Goal: Transaction & Acquisition: Register for event/course

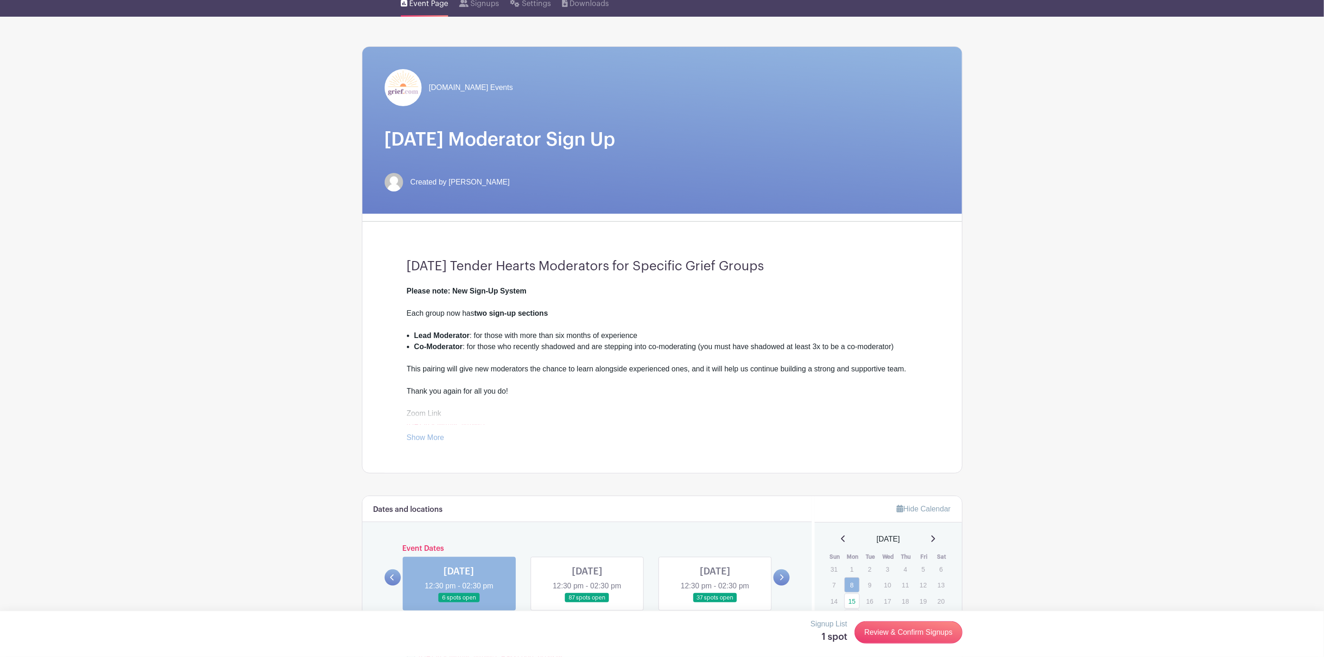
scroll to position [417, 0]
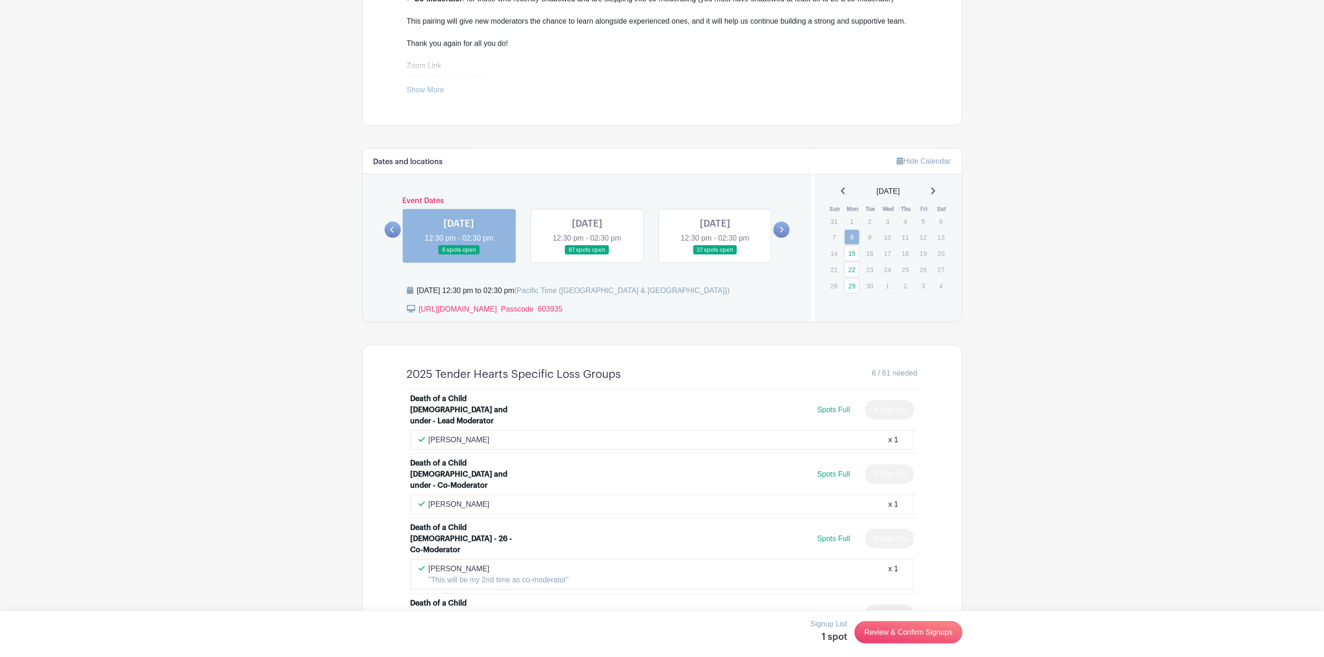
drag, startPoint x: 579, startPoint y: 235, endPoint x: 550, endPoint y: 234, distance: 29.3
click at [587, 255] on link at bounding box center [587, 255] width 0 height 0
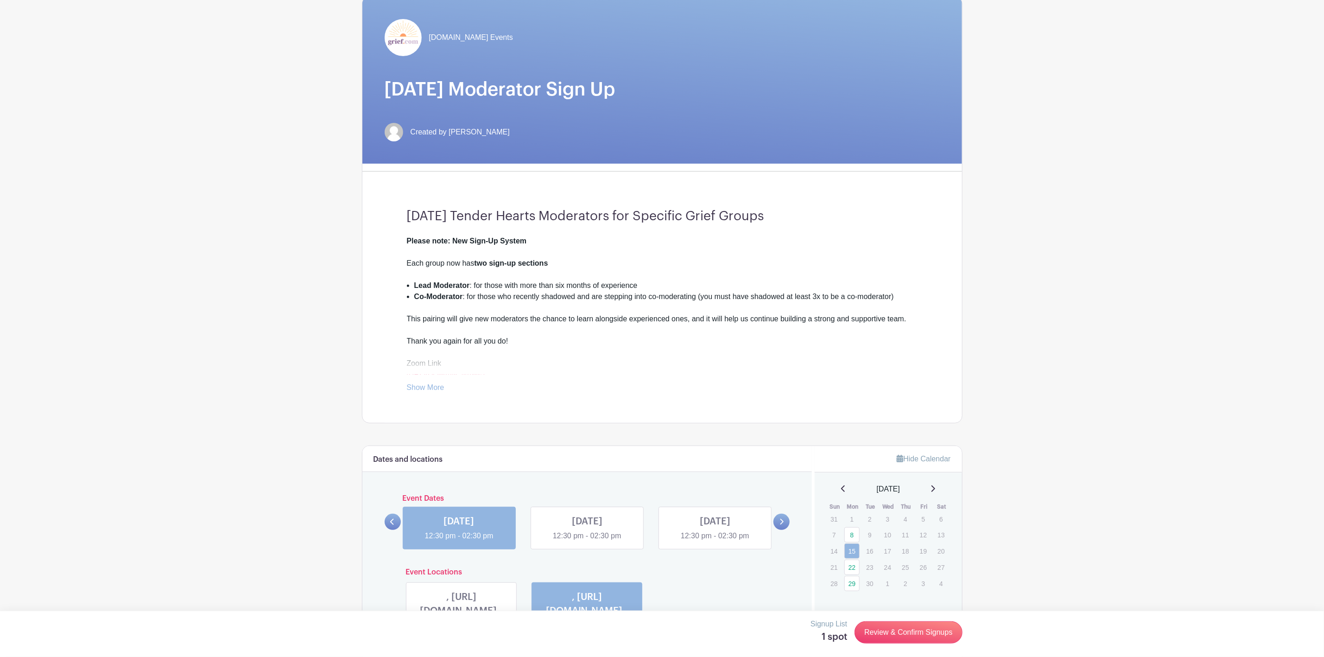
scroll to position [348, 0]
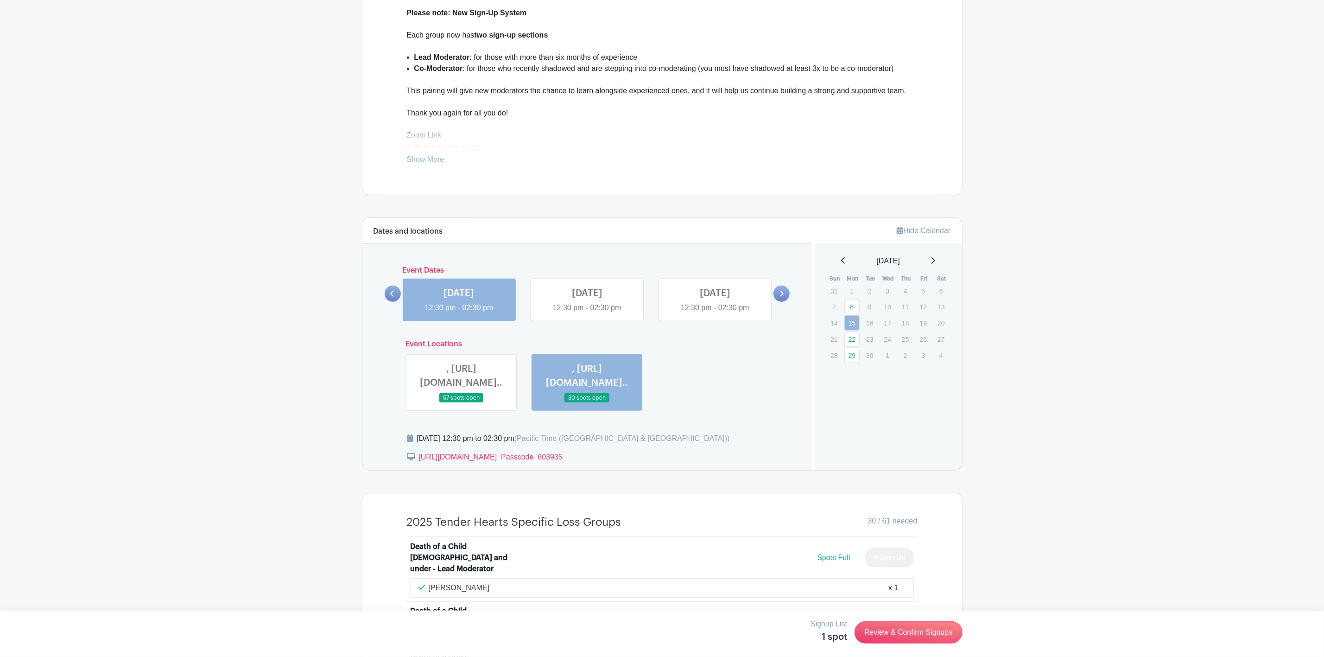
drag, startPoint x: 386, startPoint y: 295, endPoint x: 395, endPoint y: 296, distance: 8.9
click at [386, 295] on link at bounding box center [393, 293] width 16 height 16
click at [715, 313] on link at bounding box center [715, 313] width 0 height 0
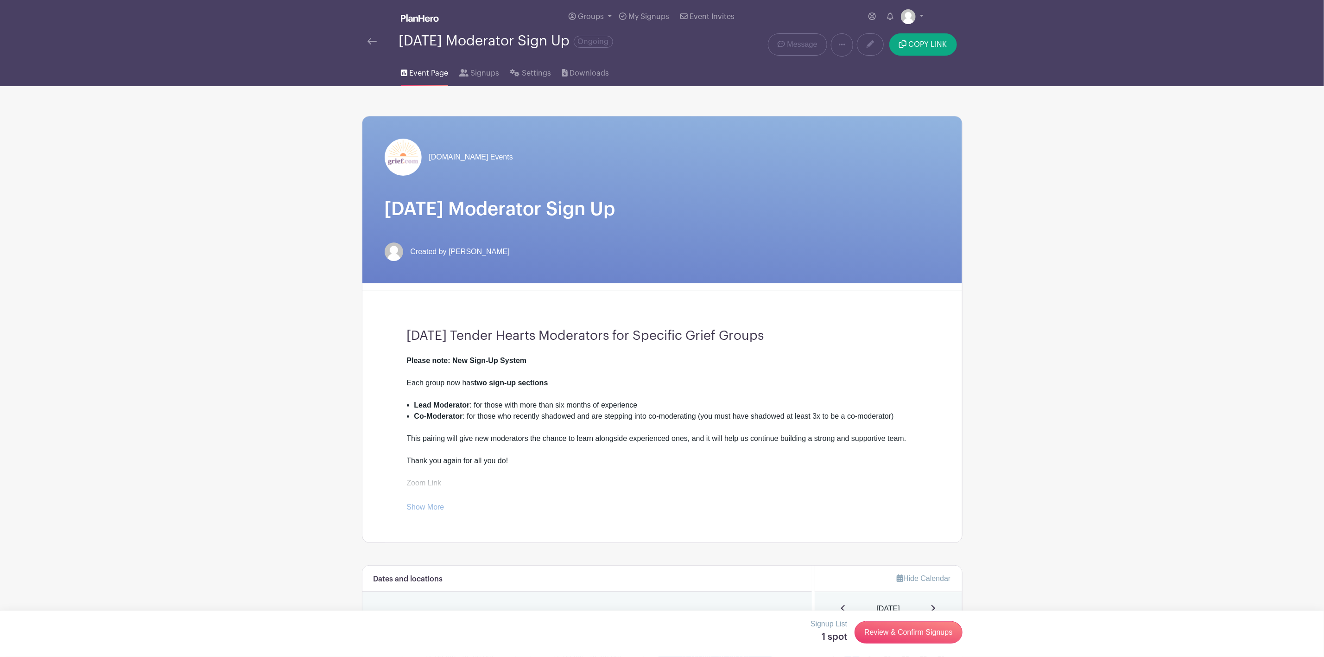
drag, startPoint x: 370, startPoint y: 41, endPoint x: 374, endPoint y: 46, distance: 6.6
click at [370, 42] on img at bounding box center [371, 41] width 9 height 6
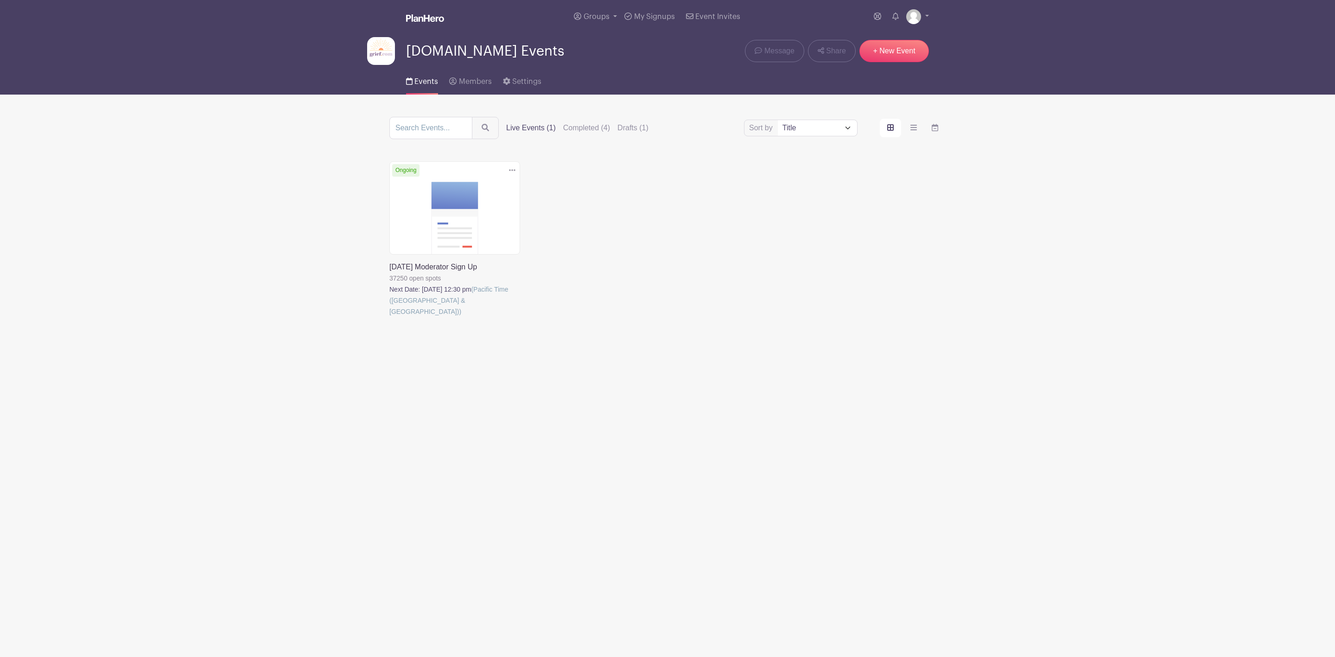
click at [389, 317] on link at bounding box center [389, 317] width 0 height 0
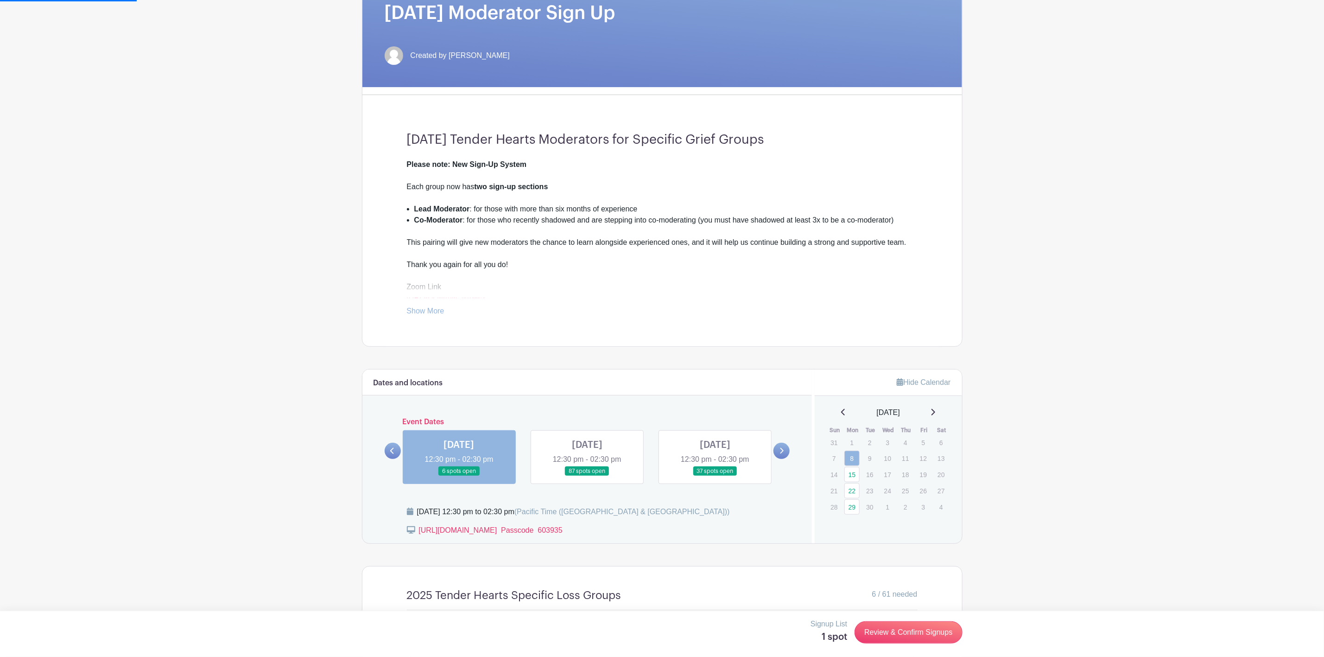
scroll to position [417, 0]
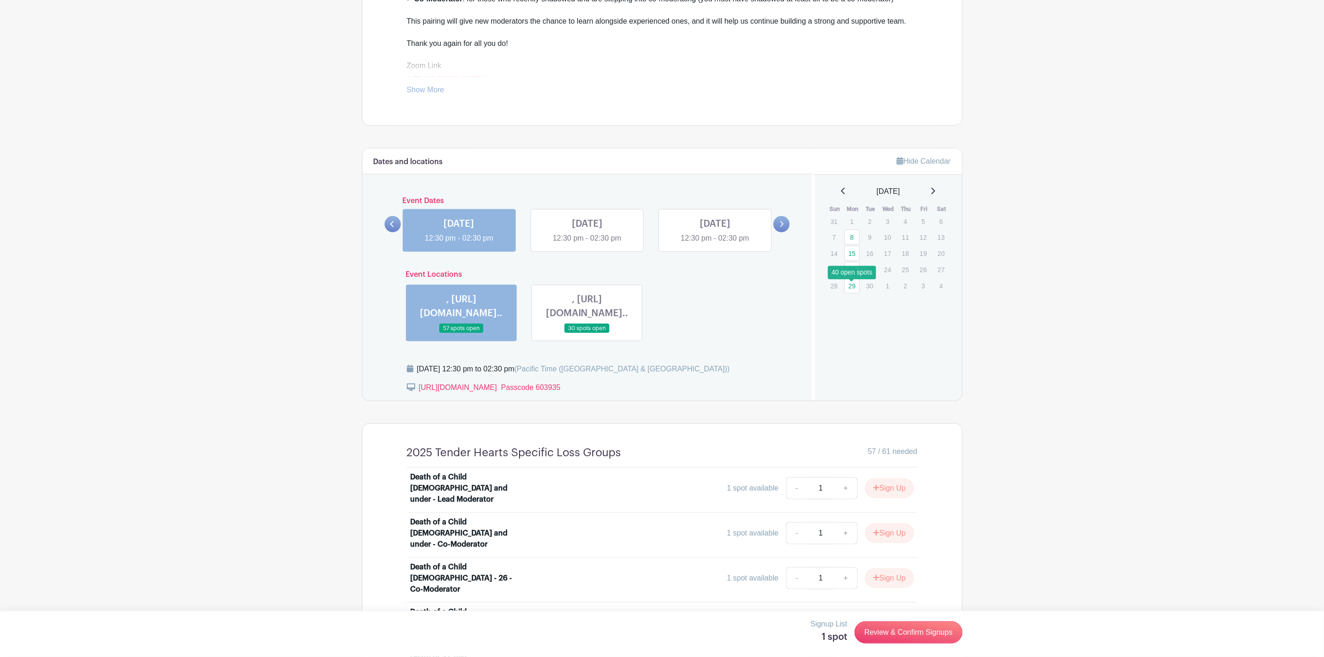
click at [850, 290] on link "29" at bounding box center [851, 285] width 15 height 15
click at [853, 291] on link "29" at bounding box center [851, 285] width 15 height 15
click at [715, 244] on link at bounding box center [715, 244] width 0 height 0
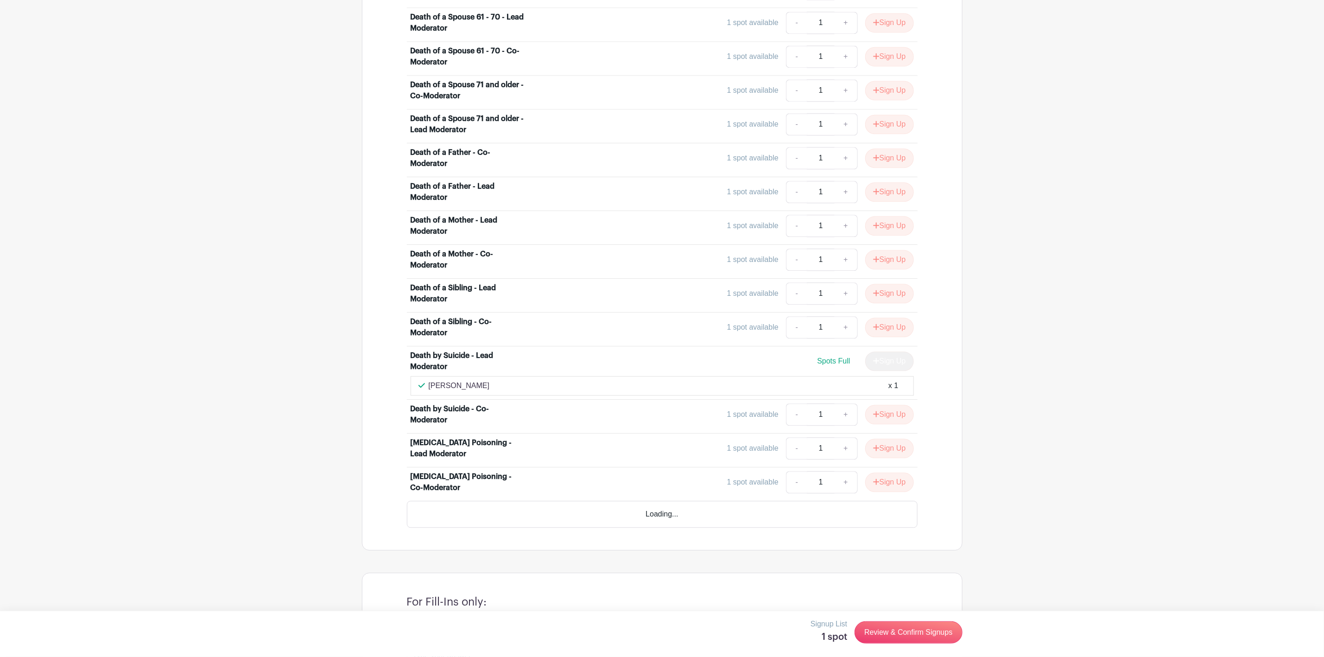
scroll to position [1531, 0]
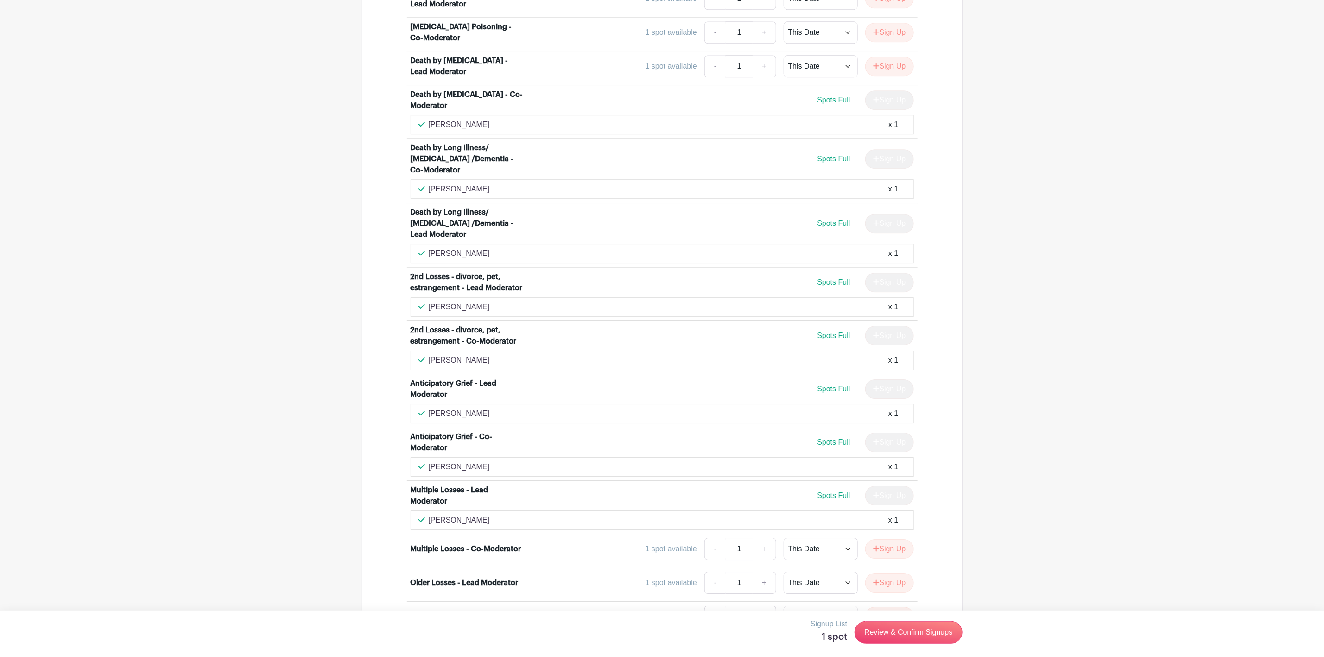
scroll to position [2434, 0]
